Goal: Transaction & Acquisition: Subscribe to service/newsletter

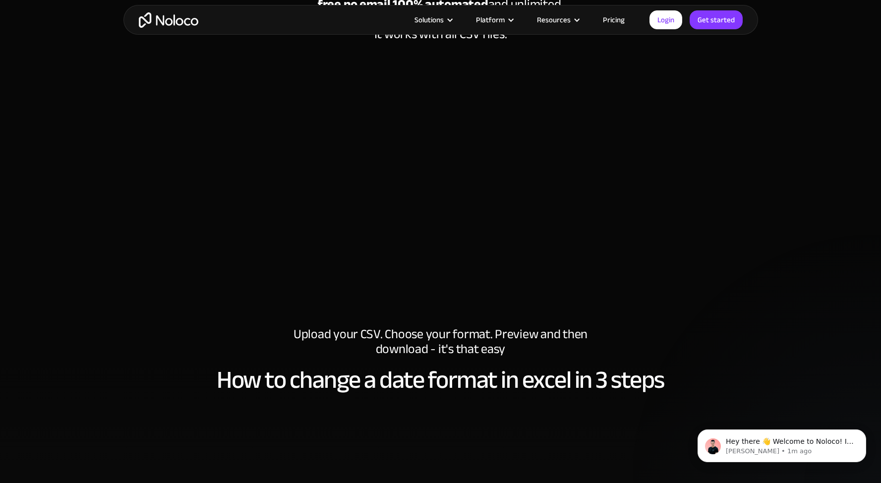
scroll to position [262, 0]
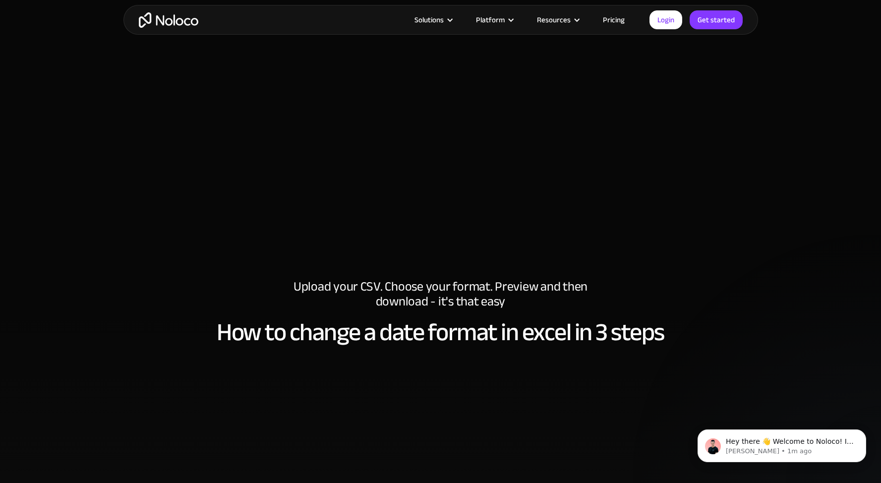
click at [619, 17] on link "Pricing" at bounding box center [614, 19] width 47 height 13
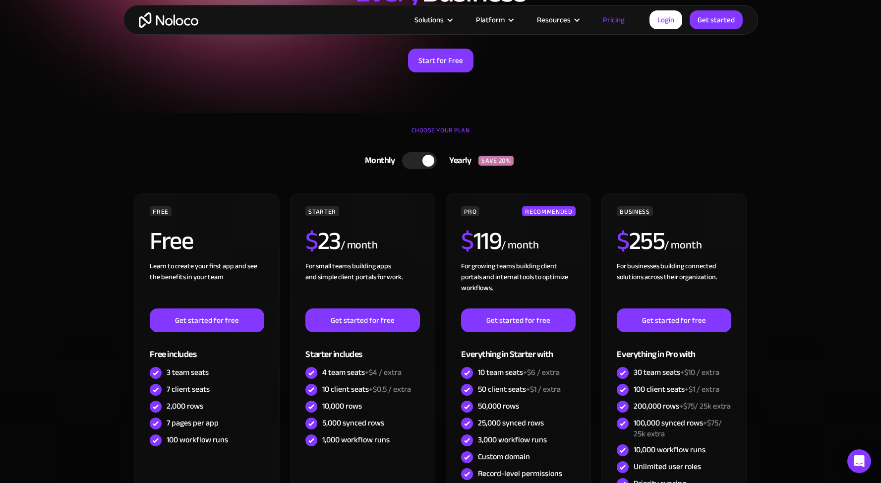
scroll to position [206, 0]
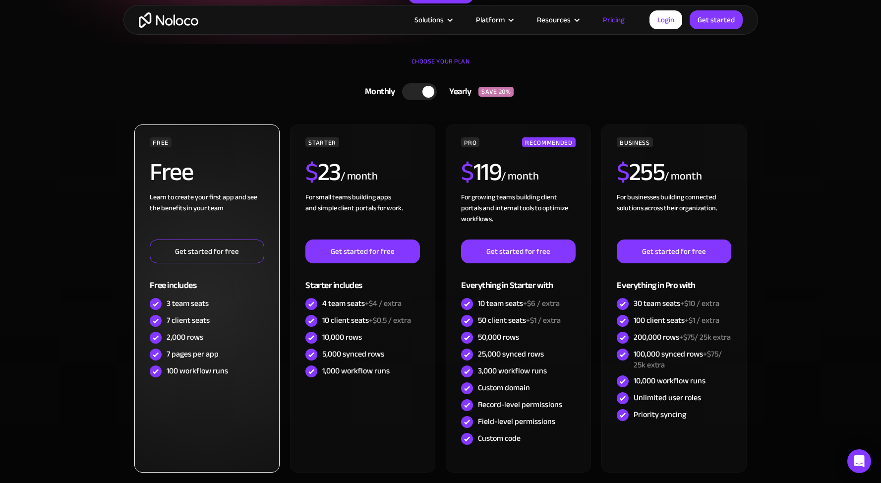
click at [202, 255] on link "Get started for free" at bounding box center [207, 252] width 114 height 24
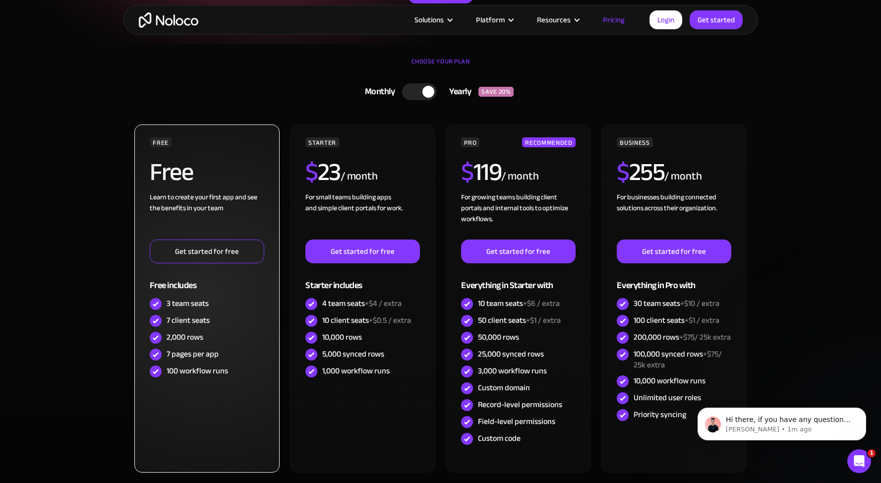
scroll to position [0, 0]
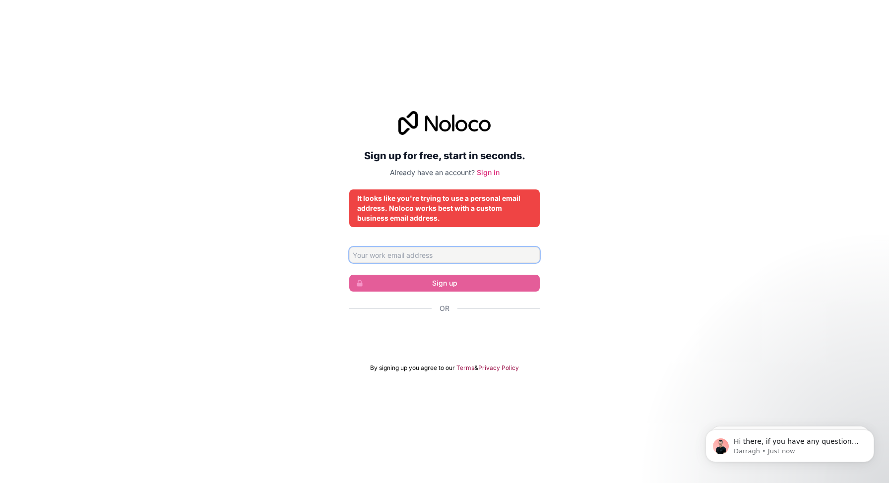
click at [396, 249] on input "Email address" at bounding box center [444, 255] width 190 height 16
type input "INFO@CREADORESWEBSEVILLA.COM"
click at [410, 125] on icon at bounding box center [407, 123] width 19 height 24
click at [411, 124] on icon at bounding box center [407, 123] width 19 height 24
click at [412, 124] on icon at bounding box center [444, 123] width 92 height 24
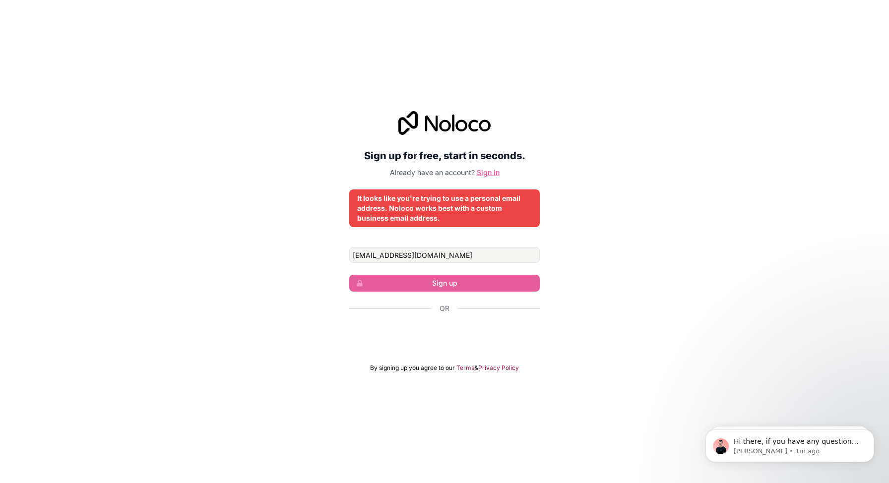
click at [494, 173] on link "Sign in" at bounding box center [488, 172] width 23 height 8
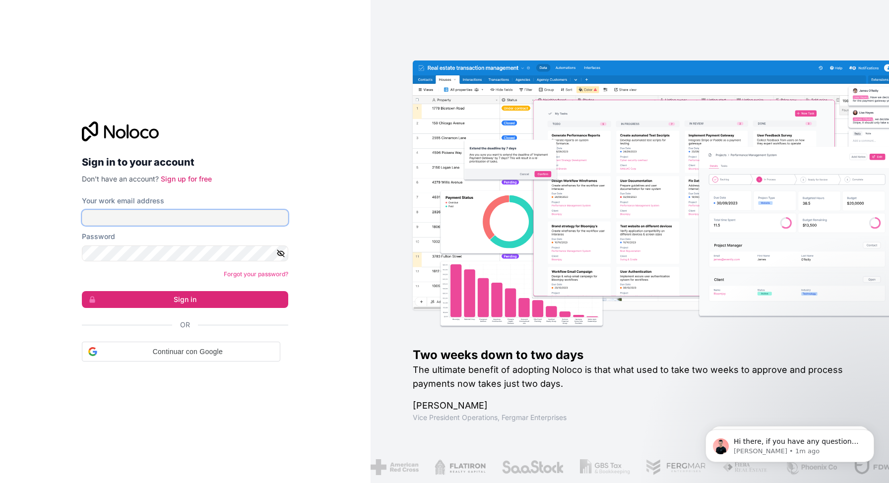
type input "somos@kreadoresweb.es"
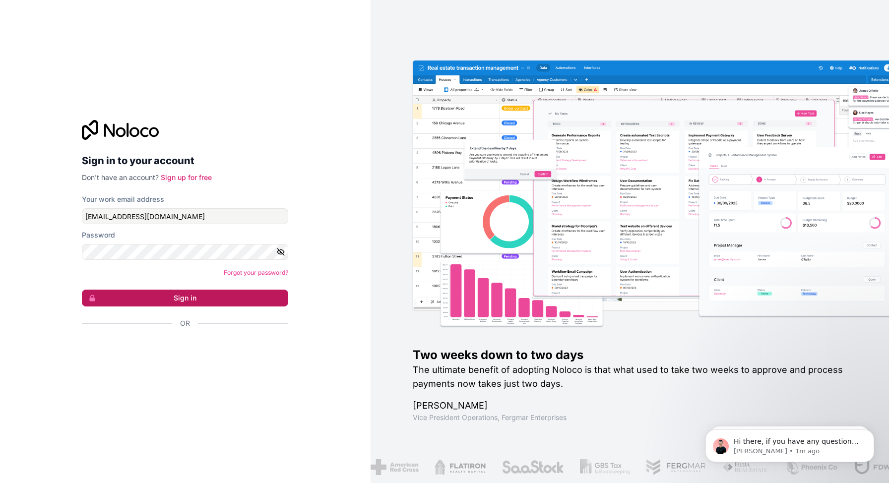
click at [204, 295] on button "Sign in" at bounding box center [185, 298] width 206 height 17
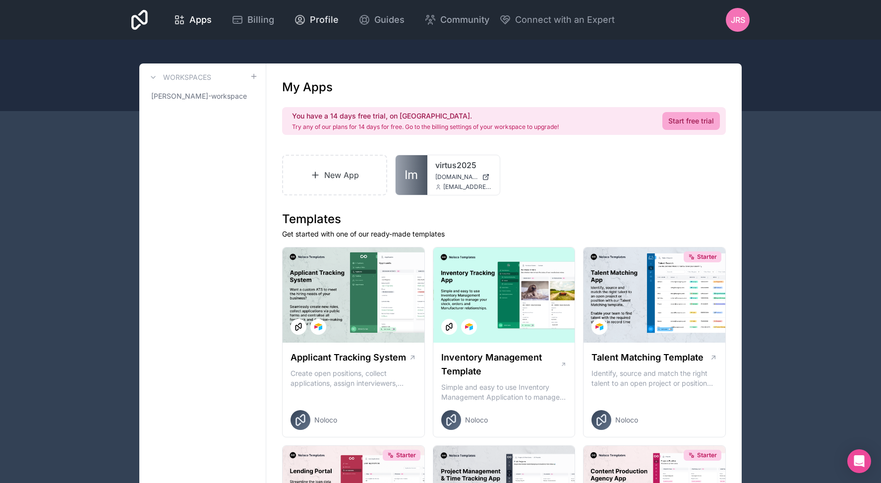
click at [317, 27] on link "Profile" at bounding box center [316, 20] width 60 height 22
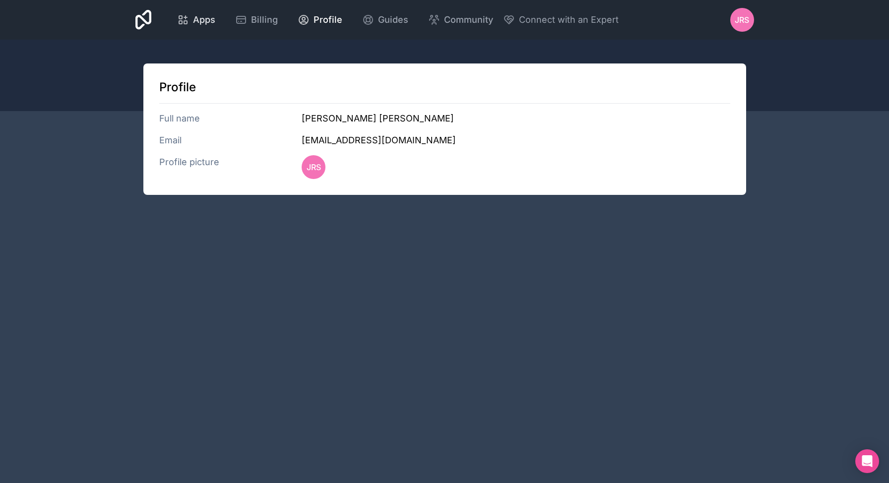
click at [182, 15] on icon at bounding box center [183, 20] width 12 height 12
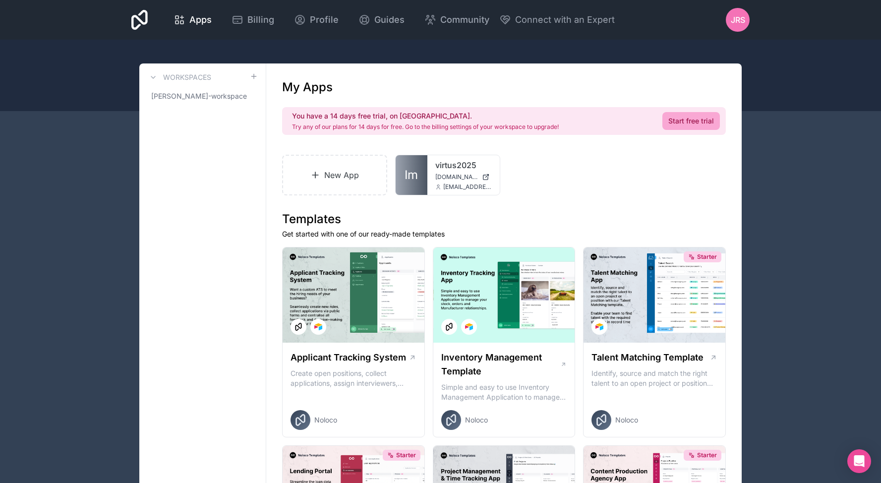
scroll to position [6, 0]
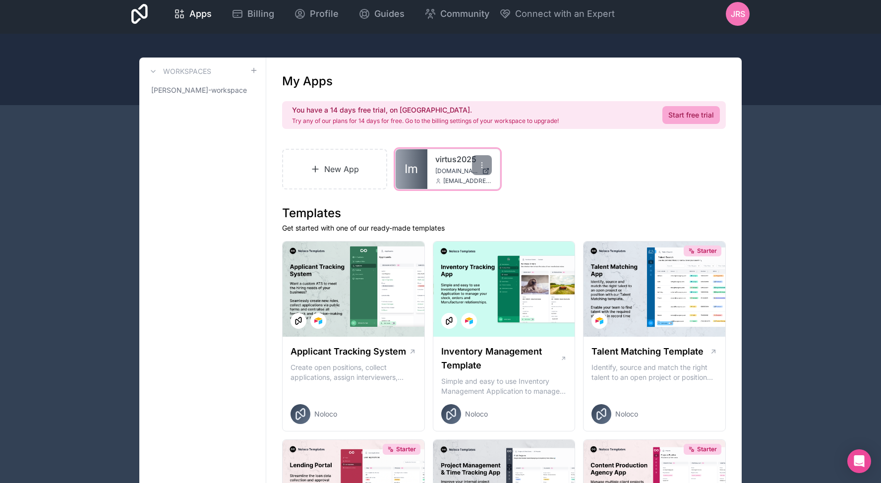
click at [429, 167] on div "virtus2025 virtus2025.noloco.co somos@kreadoresweb.es" at bounding box center [463, 169] width 72 height 40
click at [455, 156] on link "virtus2025" at bounding box center [463, 159] width 57 height 12
